Goal: Navigation & Orientation: Find specific page/section

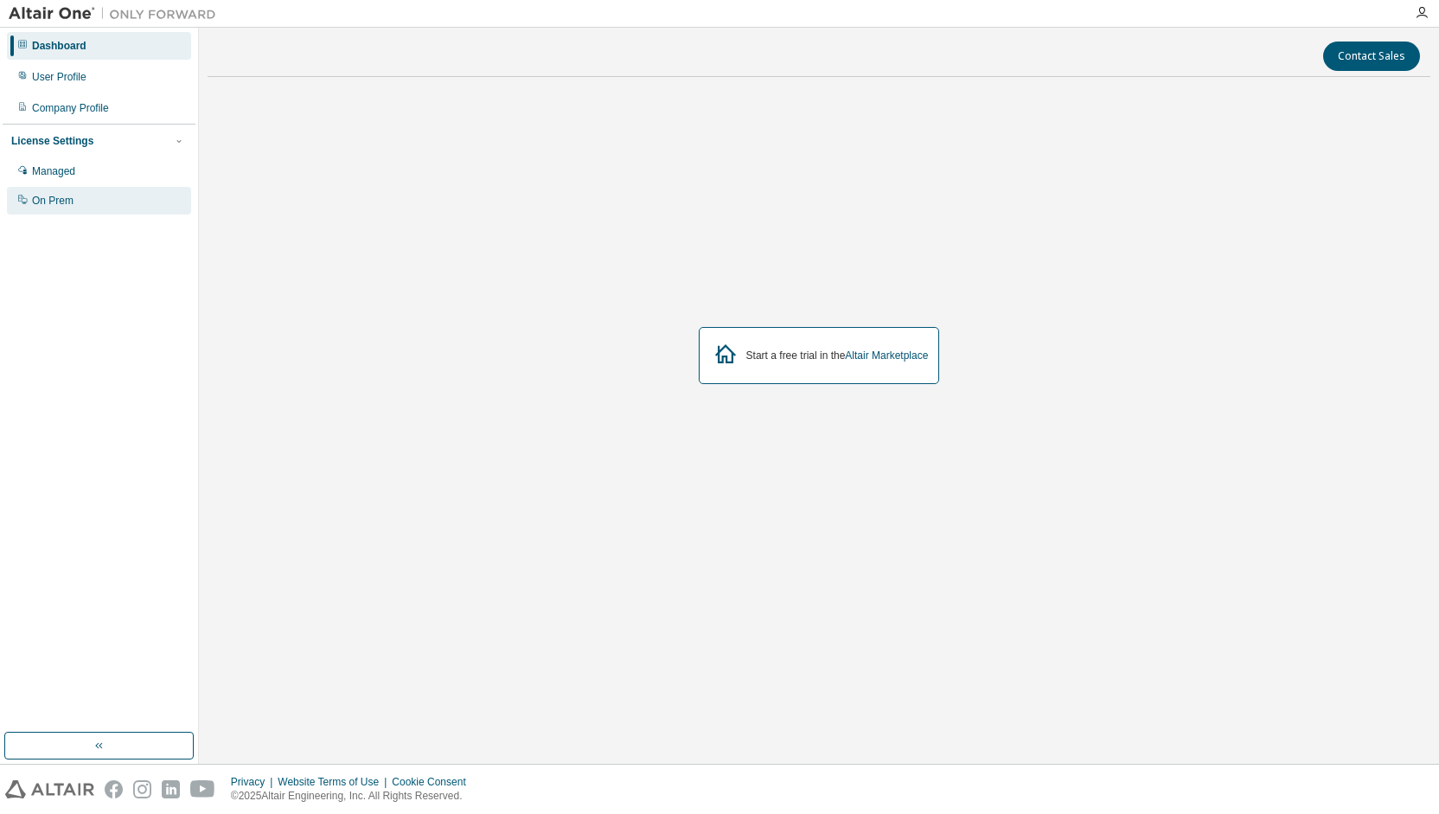
click at [138, 194] on div "On Prem" at bounding box center [99, 201] width 184 height 28
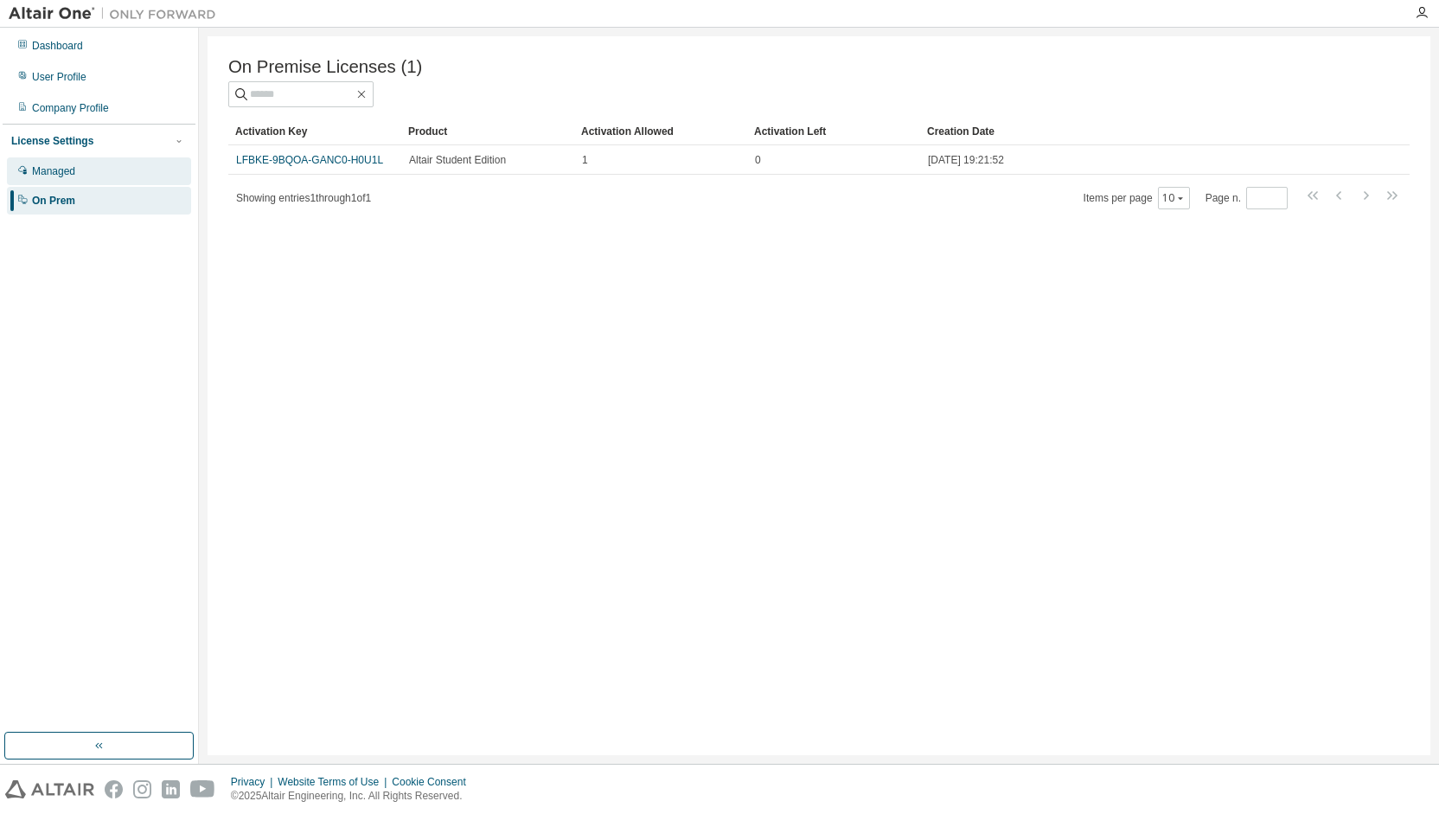
click at [116, 167] on div "Managed" at bounding box center [99, 171] width 184 height 28
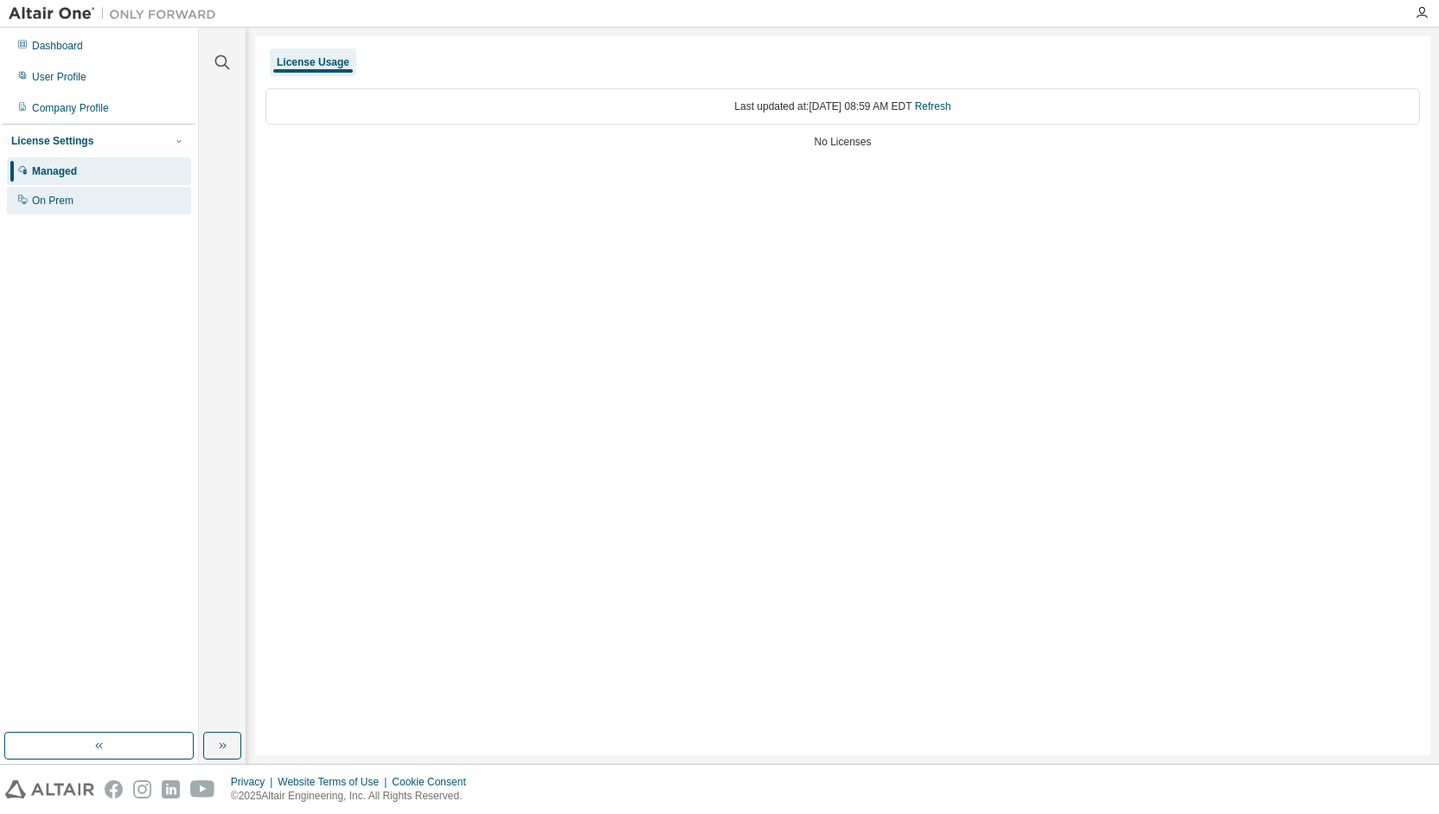
click at [114, 195] on div "On Prem" at bounding box center [99, 201] width 184 height 28
